Goal: Navigation & Orientation: Find specific page/section

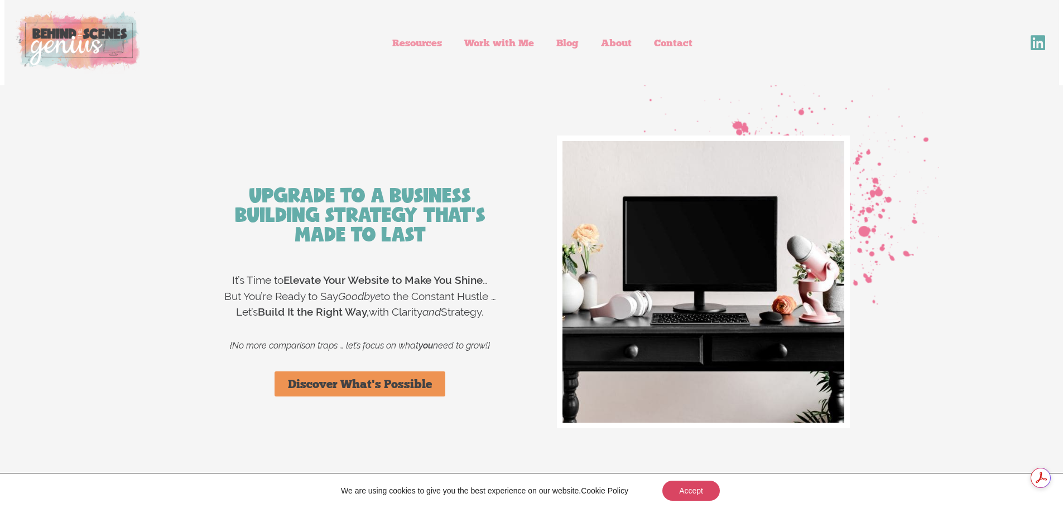
click at [974, 134] on div "Upgrade to a Business Building Strategy That's Made to Last It’s Time to Elevat…" at bounding box center [531, 307] width 1063 height 444
click at [427, 41] on link "Resources" at bounding box center [417, 43] width 72 height 26
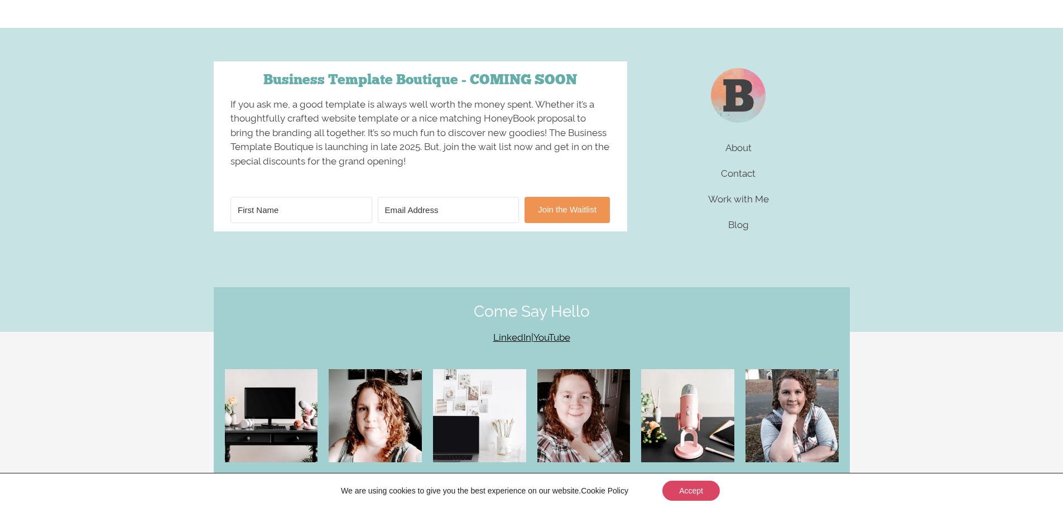
scroll to position [5137, 0]
click at [744, 151] on link "About" at bounding box center [739, 147] width 254 height 31
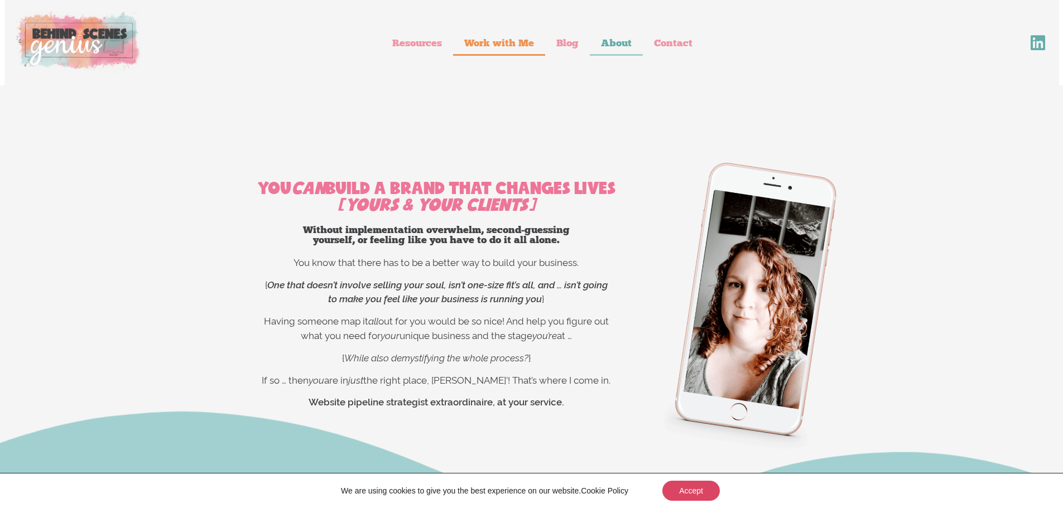
click at [498, 41] on link "Work with Me" at bounding box center [499, 43] width 92 height 26
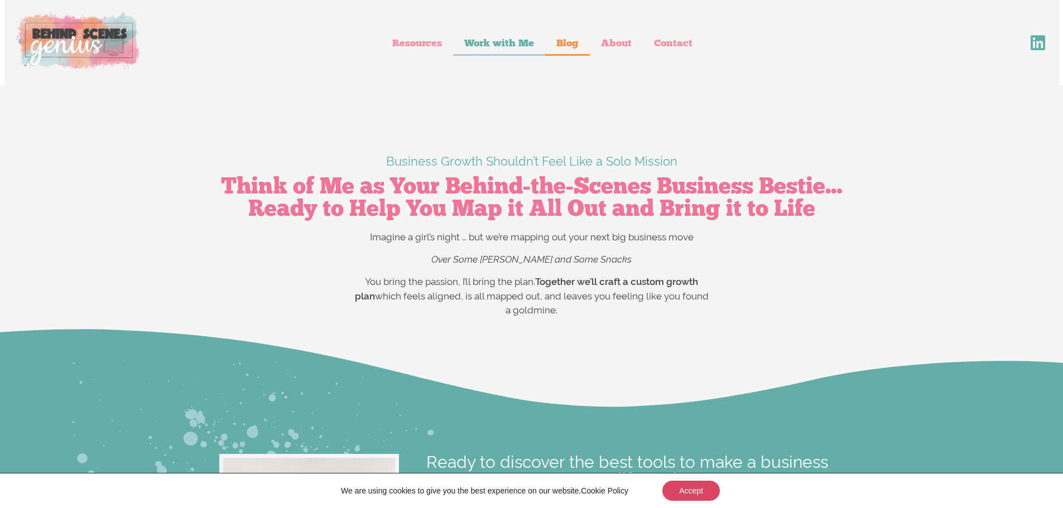
click at [566, 42] on link "Blog" at bounding box center [567, 43] width 45 height 26
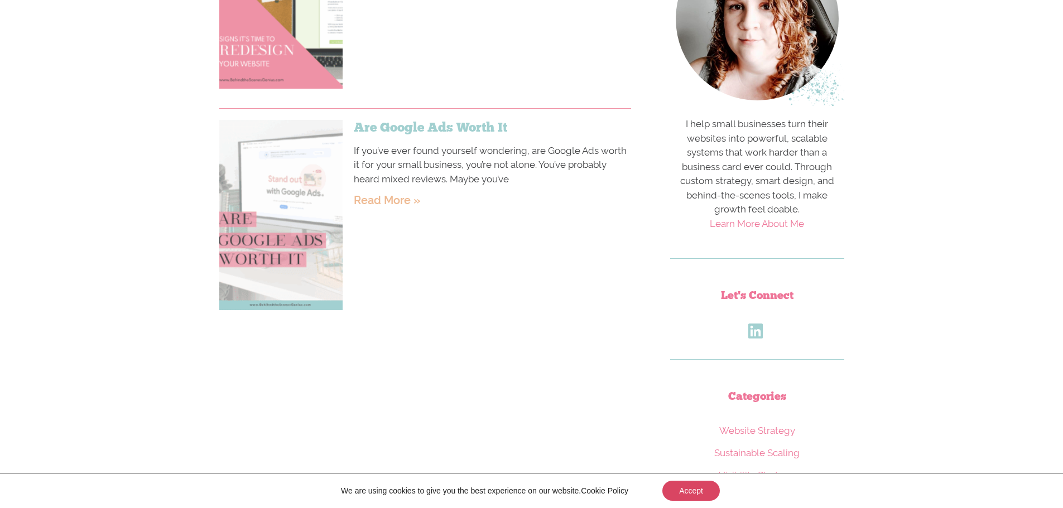
scroll to position [335, 0]
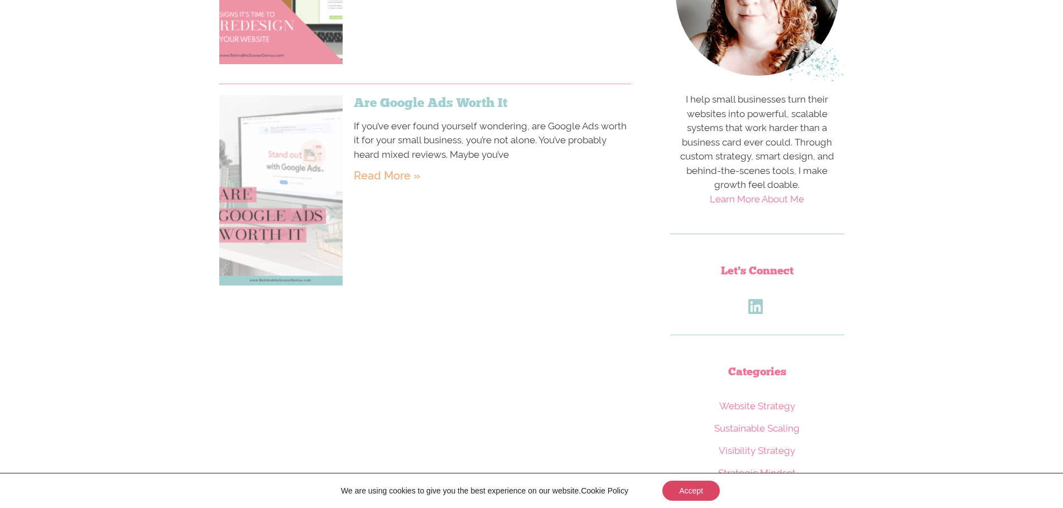
click at [381, 174] on link "Read More »" at bounding box center [387, 175] width 66 height 13
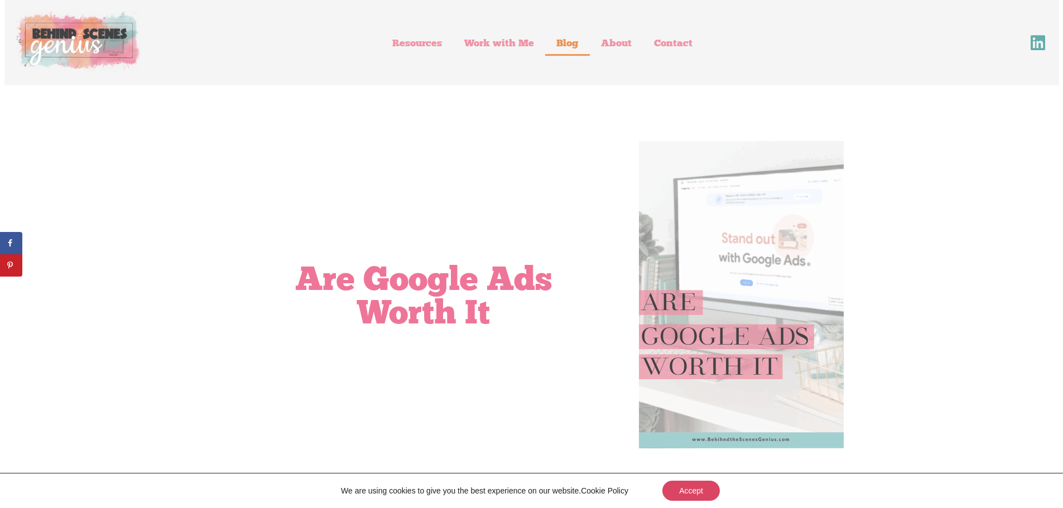
click at [560, 43] on link "Blog" at bounding box center [567, 43] width 45 height 26
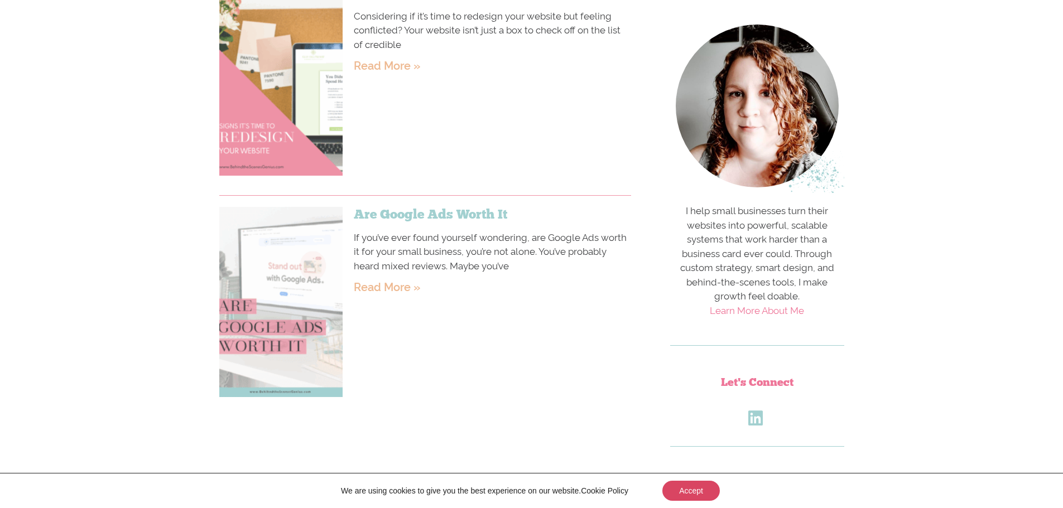
scroll to position [56, 0]
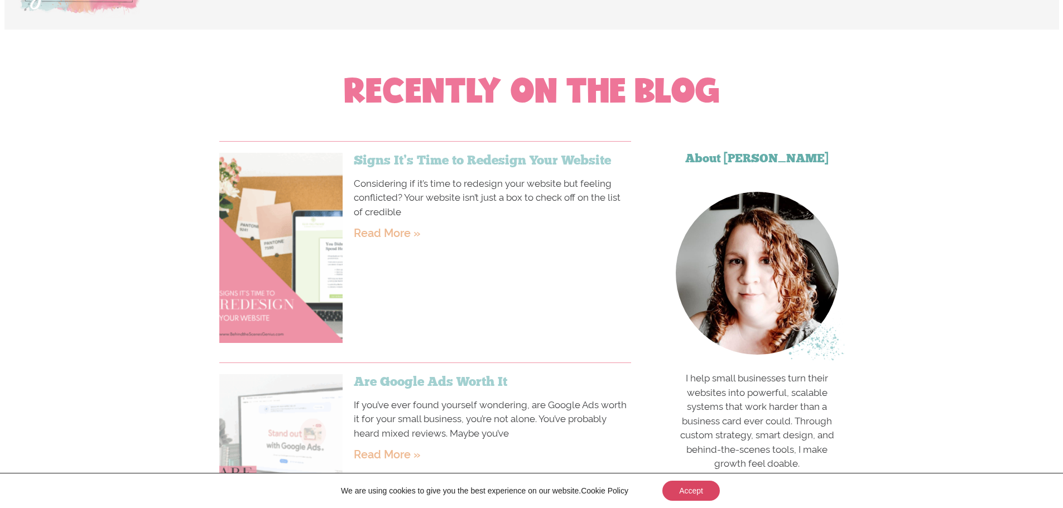
click at [396, 236] on link "Read More »" at bounding box center [387, 233] width 66 height 13
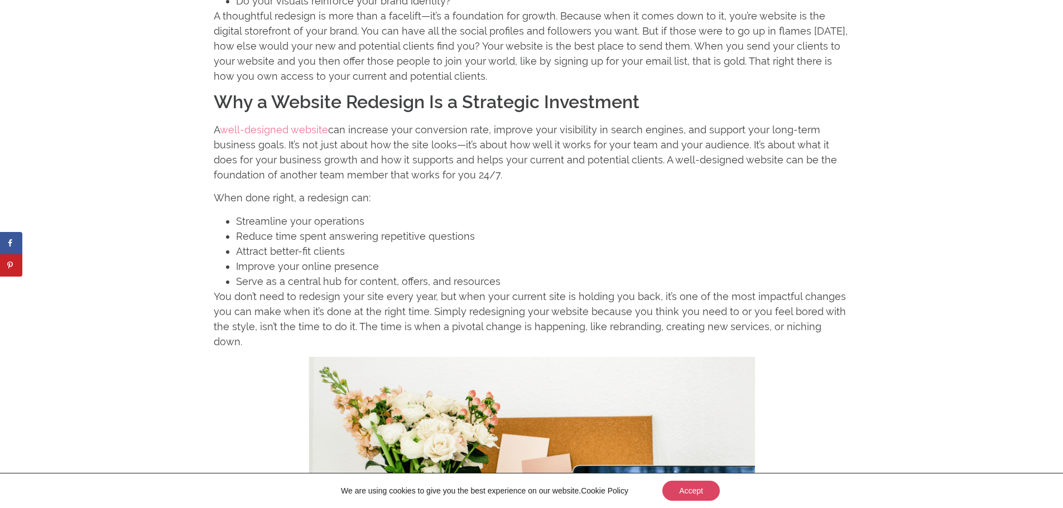
scroll to position [4297, 0]
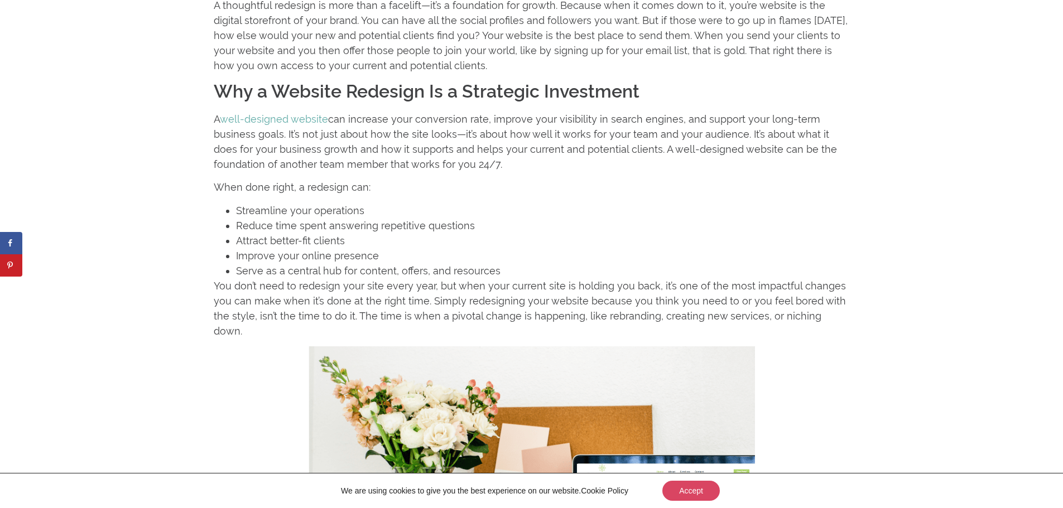
click at [296, 113] on link "well-designed website" at bounding box center [274, 119] width 108 height 12
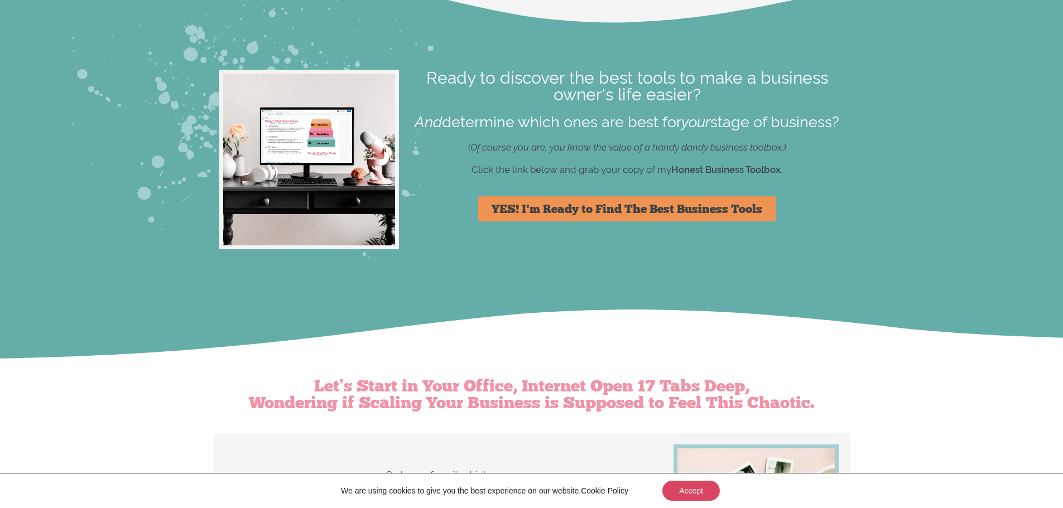
scroll to position [391, 0]
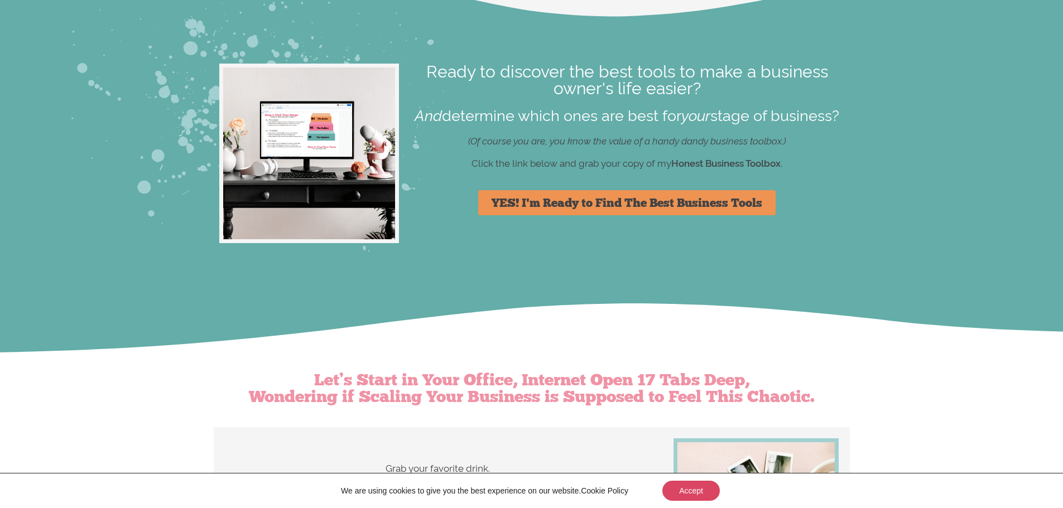
click at [612, 201] on span "YES! I'm Ready to Find The Best Business Tools" at bounding box center [627, 203] width 271 height 12
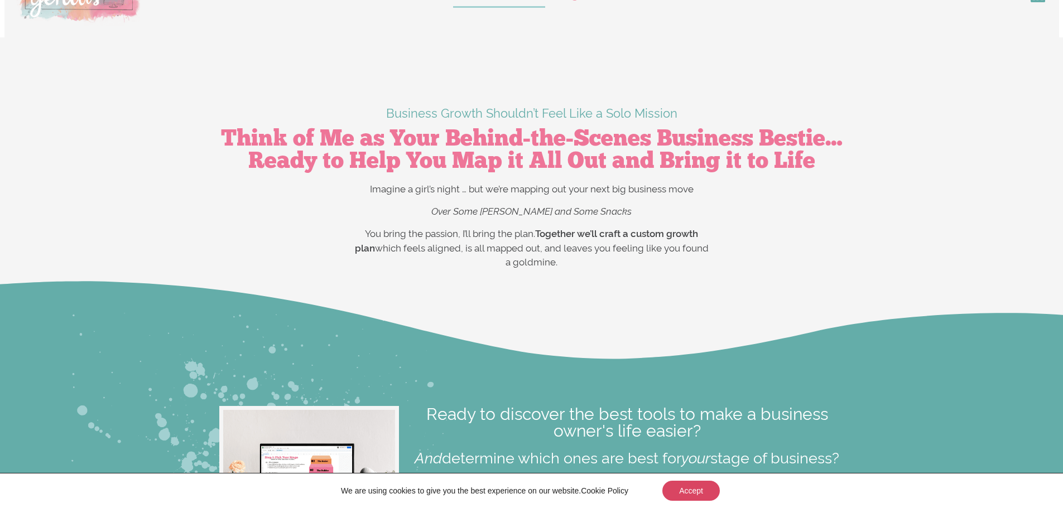
scroll to position [0, 0]
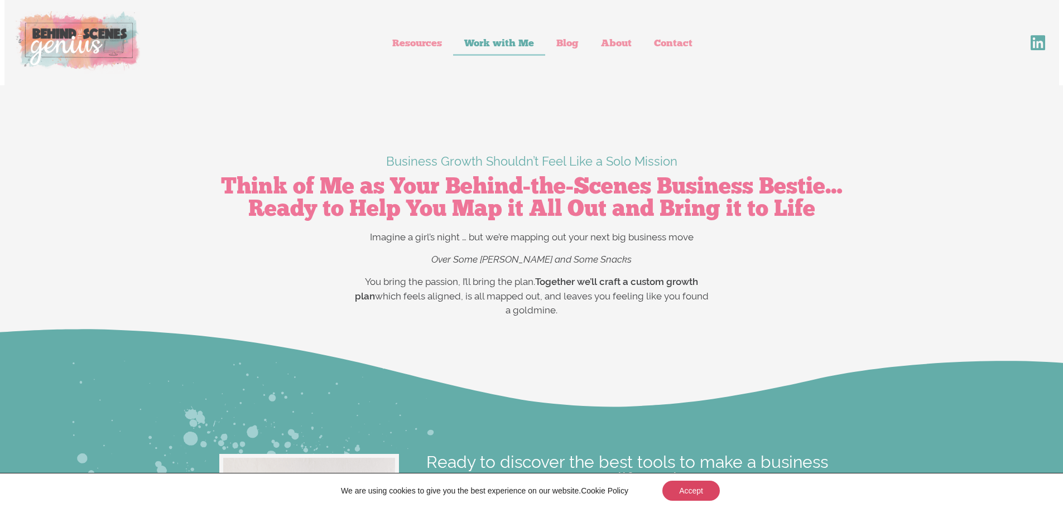
click at [86, 42] on img at bounding box center [78, 42] width 124 height 63
